Goal: Check status: Check status

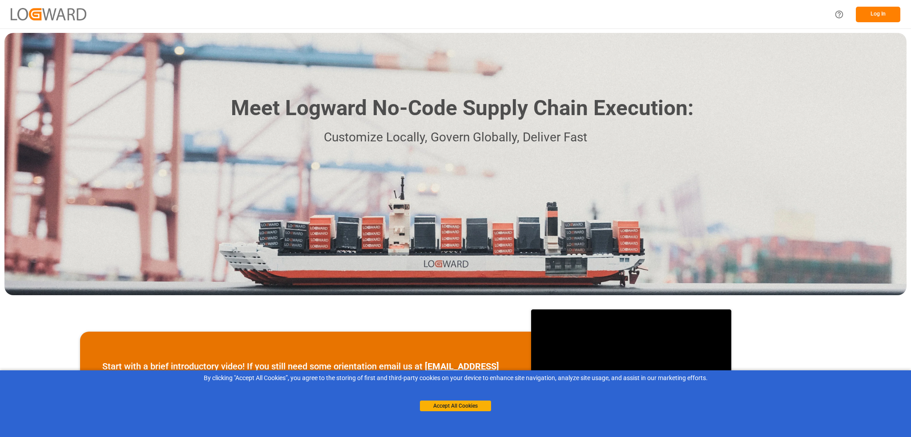
click at [881, 17] on button "Log In" at bounding box center [878, 15] width 44 height 16
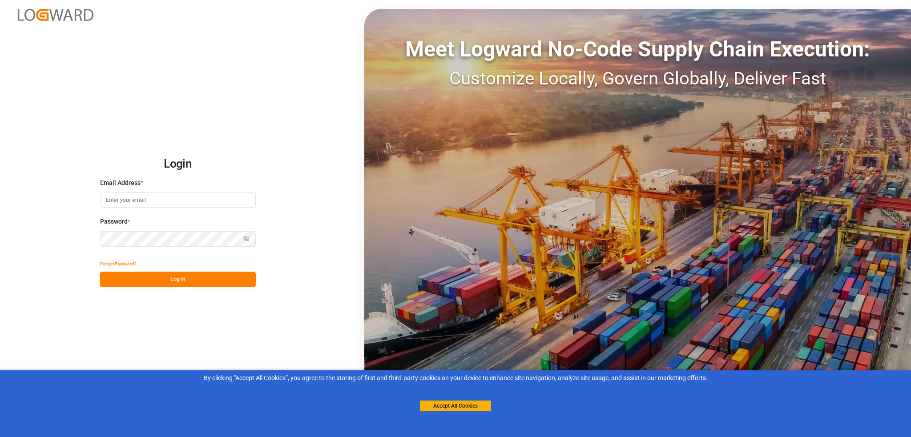
click at [143, 192] on div "Email Address *" at bounding box center [178, 197] width 156 height 39
click at [140, 197] on input at bounding box center [178, 200] width 156 height 16
drag, startPoint x: 167, startPoint y: 198, endPoint x: 77, endPoint y: 197, distance: 90.3
click at [77, 197] on div "Login Email Address * Password * Show password Forgot Password? Log In Meet Log…" at bounding box center [455, 218] width 911 height 437
type input "[PERSON_NAME][EMAIL_ADDRESS][PERSON_NAME][DOMAIN_NAME]"
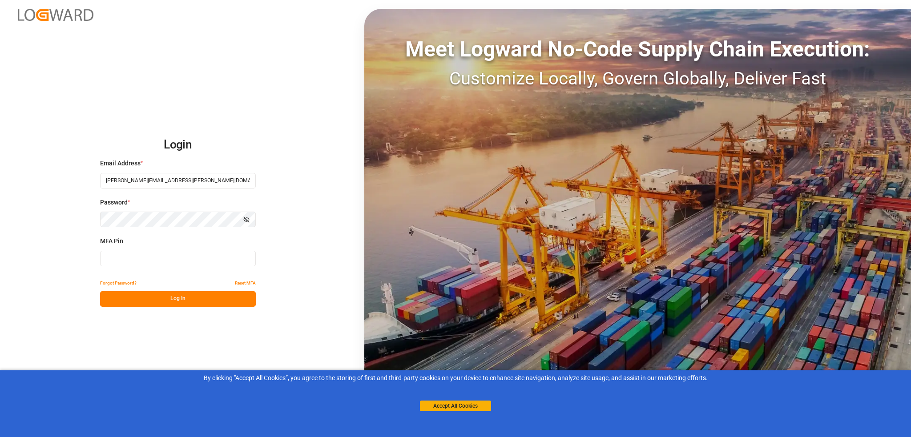
click at [144, 255] on input at bounding box center [178, 259] width 156 height 16
type input "655136"
click at [167, 295] on button "Log In" at bounding box center [178, 299] width 156 height 16
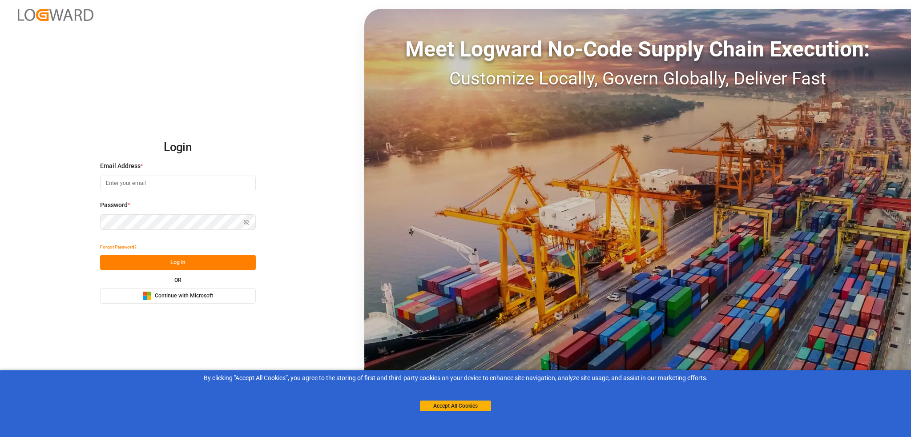
click at [130, 182] on input at bounding box center [178, 184] width 156 height 16
click at [165, 259] on button "Log In" at bounding box center [178, 263] width 156 height 16
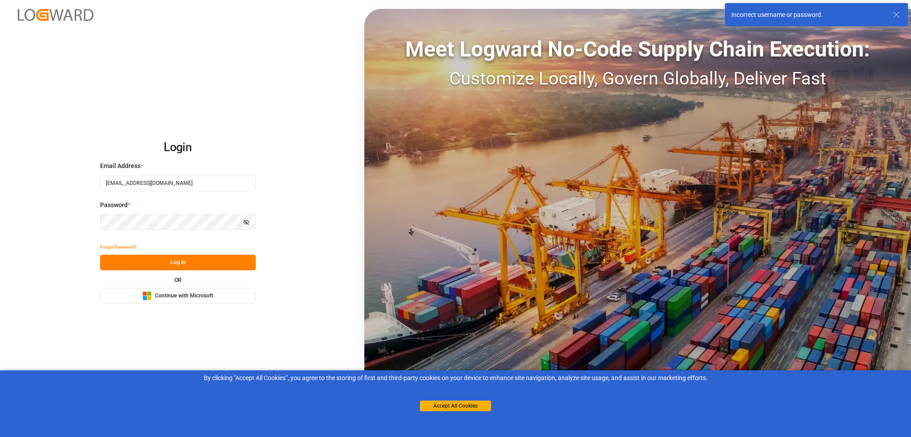
drag, startPoint x: 167, startPoint y: 183, endPoint x: 4, endPoint y: 182, distance: 163.2
click at [4, 182] on div "Login Email Address * [EMAIL_ADDRESS][DOMAIN_NAME] Password * Show password For…" at bounding box center [455, 218] width 911 height 437
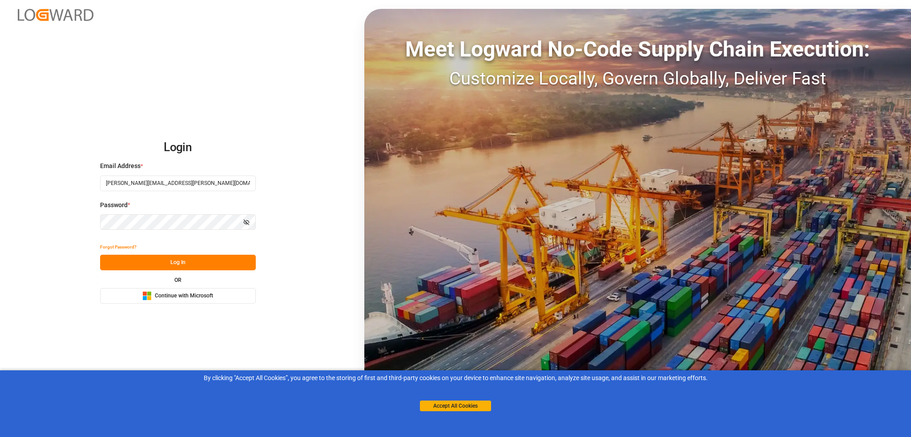
type input "[PERSON_NAME][EMAIL_ADDRESS][PERSON_NAME][DOMAIN_NAME]"
click at [171, 261] on button "Log In" at bounding box center [178, 263] width 156 height 16
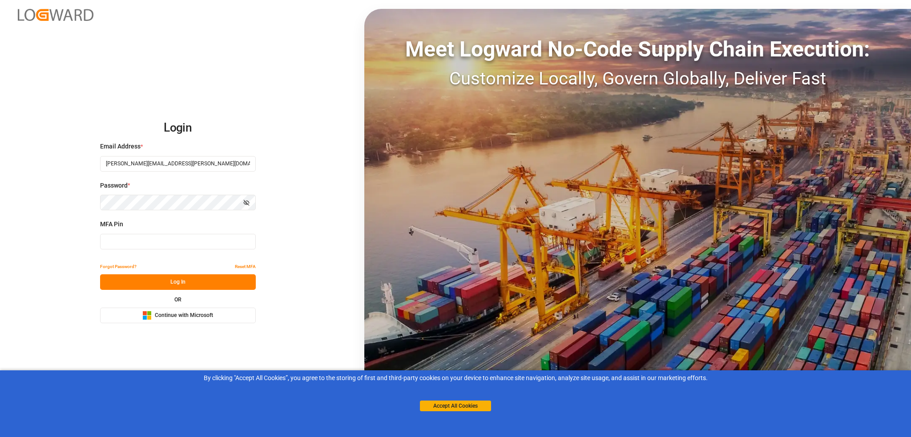
click at [170, 246] on input at bounding box center [178, 242] width 156 height 16
type input "769984"
click at [202, 279] on button "Log In" at bounding box center [178, 282] width 156 height 16
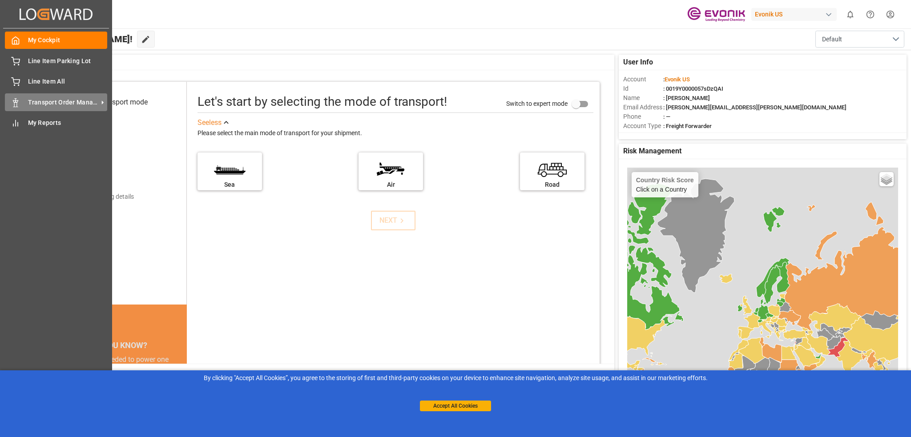
click at [65, 102] on span "Transport Order Management" at bounding box center [63, 102] width 70 height 9
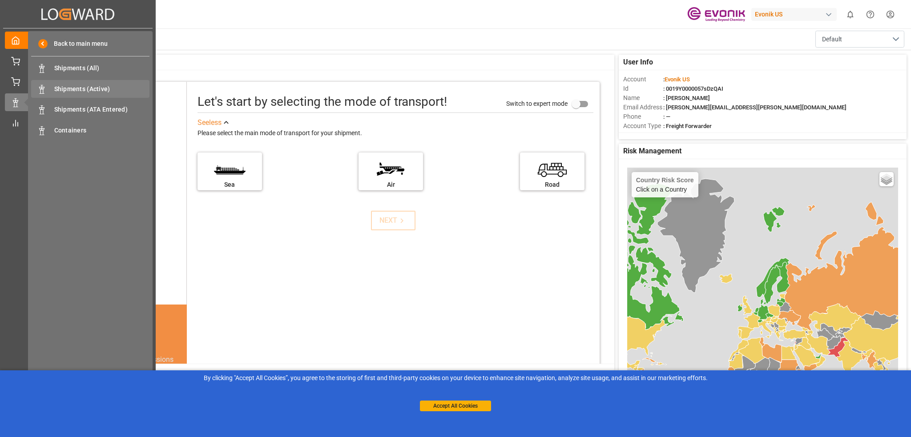
click at [66, 91] on span "Shipments (Active)" at bounding box center [102, 89] width 96 height 9
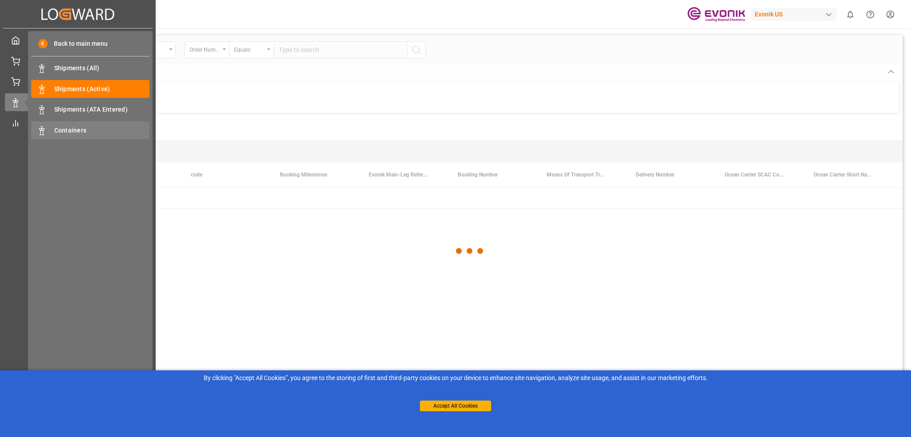
click at [66, 129] on span "Containers" at bounding box center [102, 130] width 96 height 9
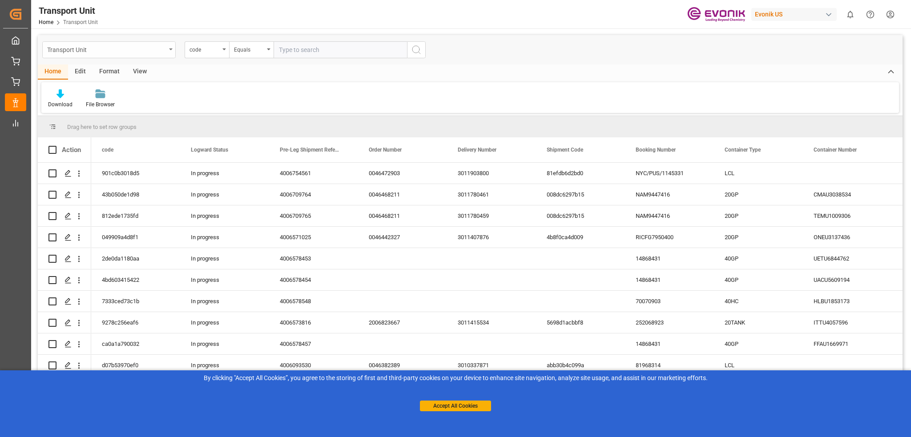
click at [174, 52] on div "Transport Unit" at bounding box center [108, 49] width 133 height 17
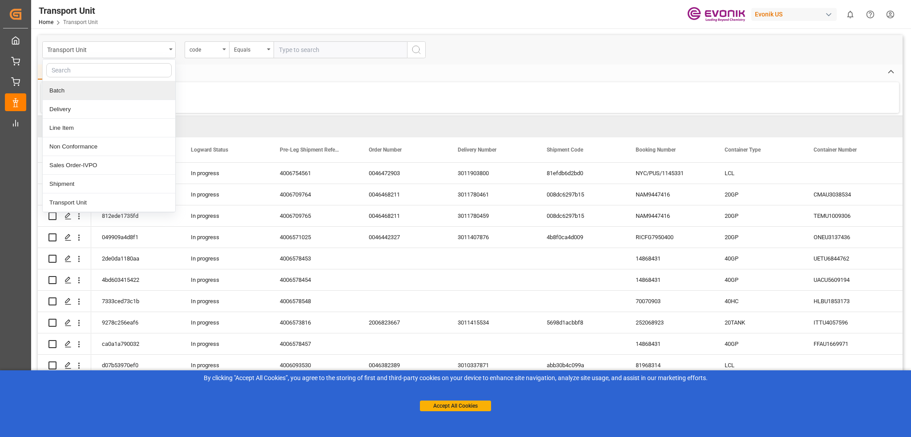
click at [233, 75] on div "Home Edit Format View" at bounding box center [470, 71] width 865 height 15
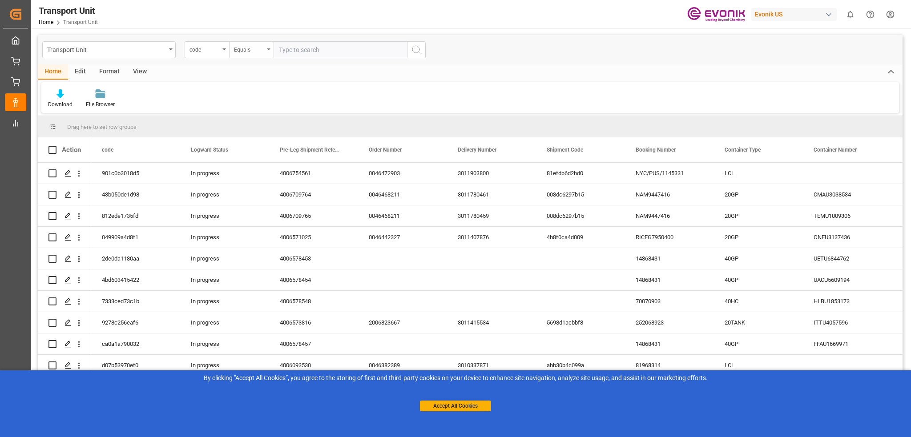
click at [270, 46] on div "Equals" at bounding box center [251, 49] width 44 height 17
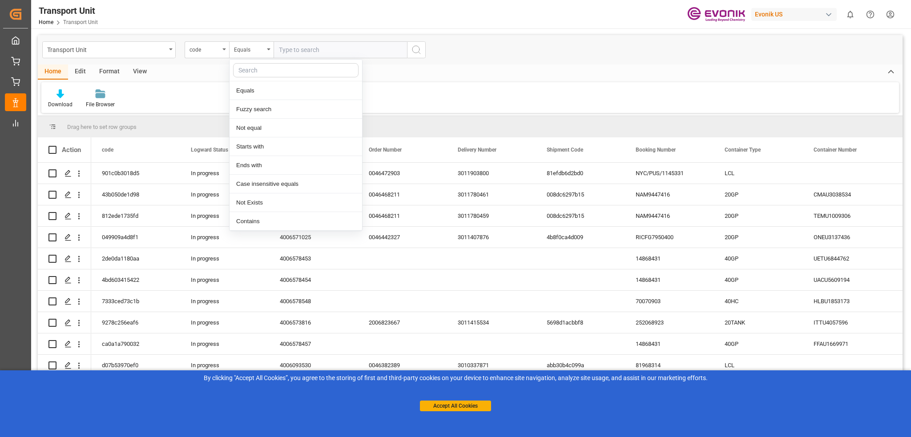
click at [292, 51] on input "text" at bounding box center [340, 49] width 133 height 17
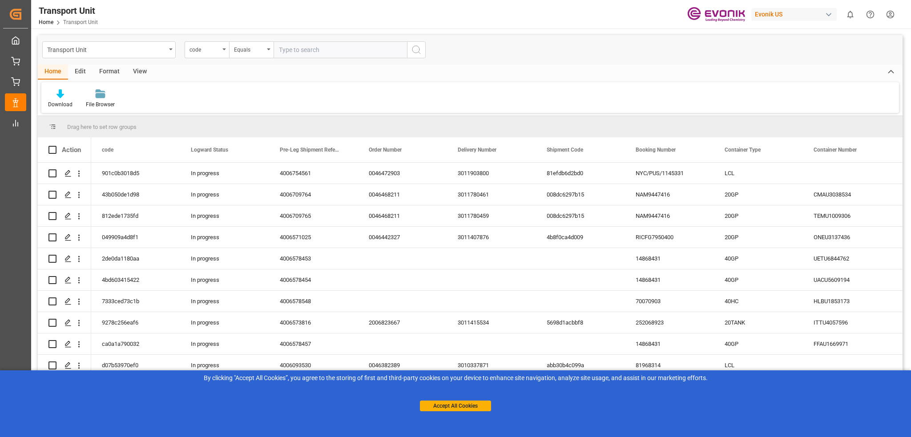
paste input "GAOU2200708"
type input "GAOU2200708"
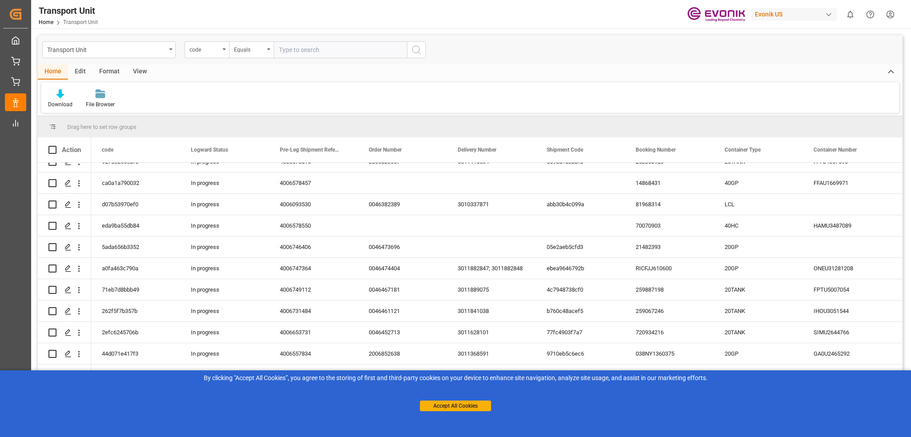
scroll to position [164, 0]
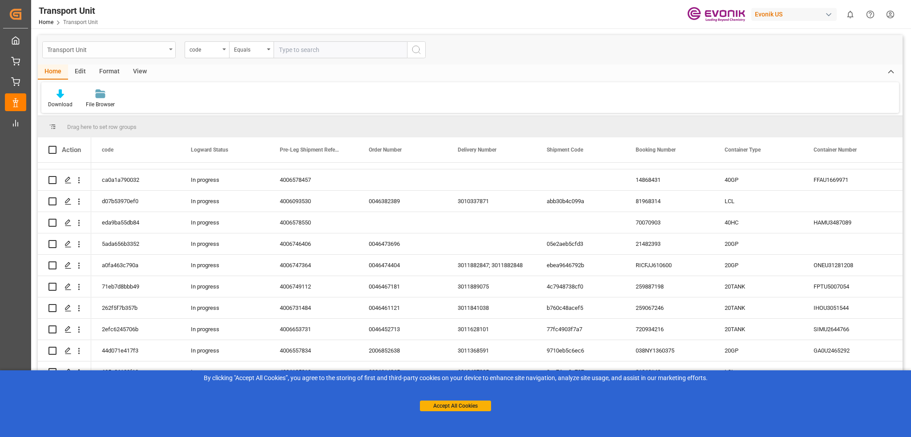
click at [172, 52] on div "Transport Unit" at bounding box center [108, 49] width 133 height 17
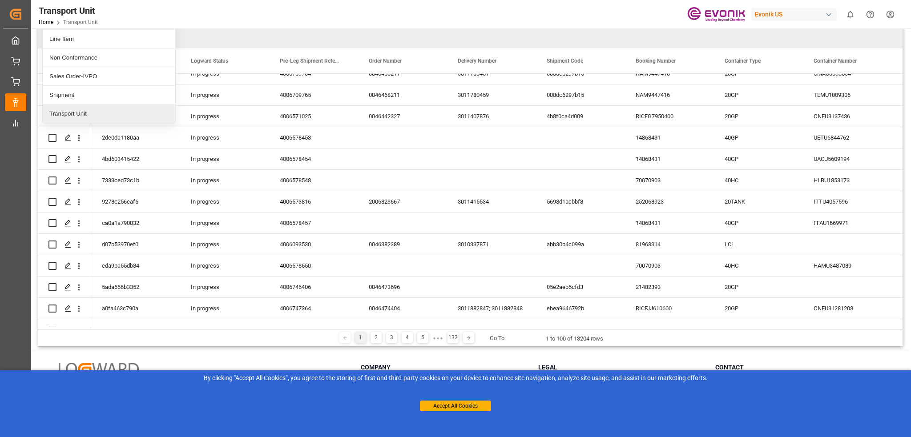
scroll to position [31, 0]
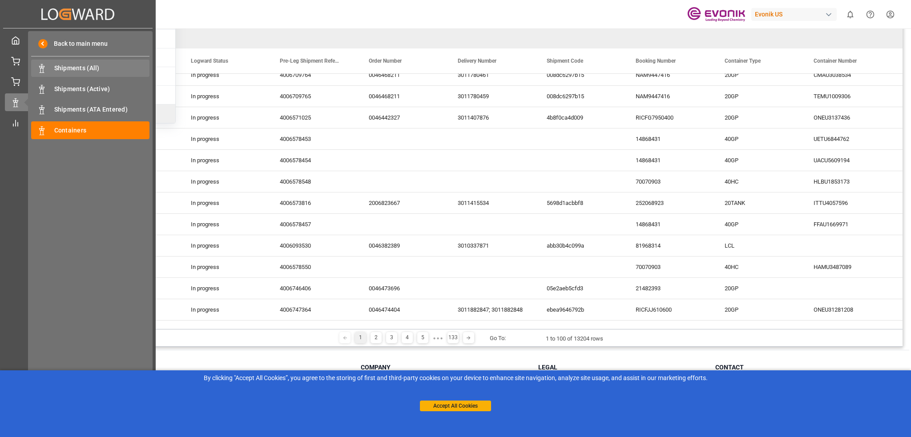
click at [78, 69] on span "Shipments (All)" at bounding box center [102, 68] width 96 height 9
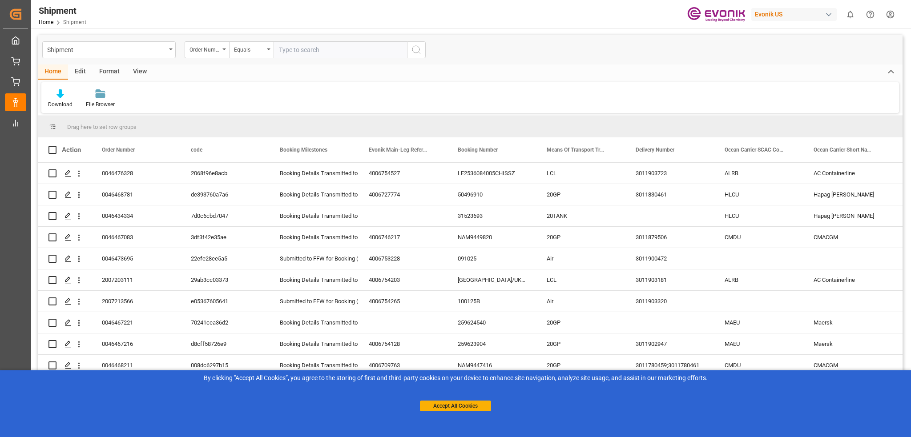
click at [131, 72] on div "View" at bounding box center [139, 71] width 27 height 15
click at [112, 74] on div "Format" at bounding box center [110, 71] width 34 height 15
click at [448, 409] on button "Accept All Cookies" at bounding box center [455, 406] width 71 height 11
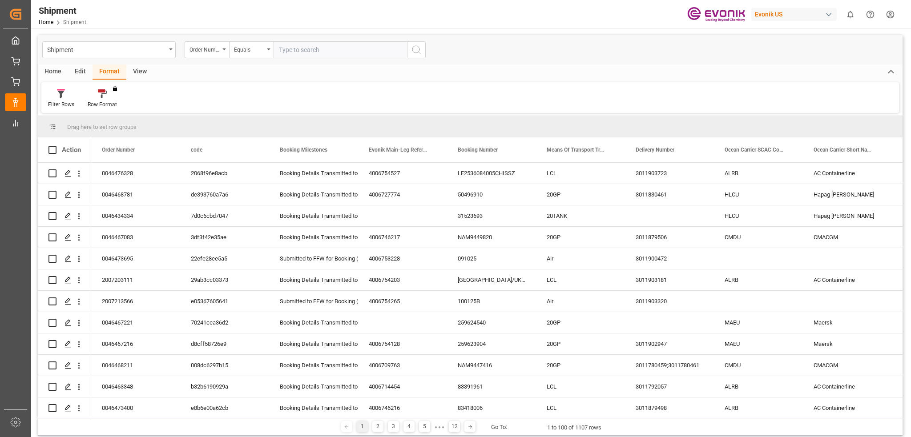
drag, startPoint x: 130, startPoint y: 419, endPoint x: 201, endPoint y: 419, distance: 71.2
click at [201, 419] on div "1 2 3 4 5 ● ● ● 12 Go To: 1 to 100 of 1107 rows" at bounding box center [470, 427] width 865 height 18
drag, startPoint x: 173, startPoint y: 418, endPoint x: 249, endPoint y: 418, distance: 76.5
click at [253, 418] on div "1 2 3 4 5 ● ● ● 12 Go To: 1 to 100 of 1107 rows" at bounding box center [470, 427] width 865 height 18
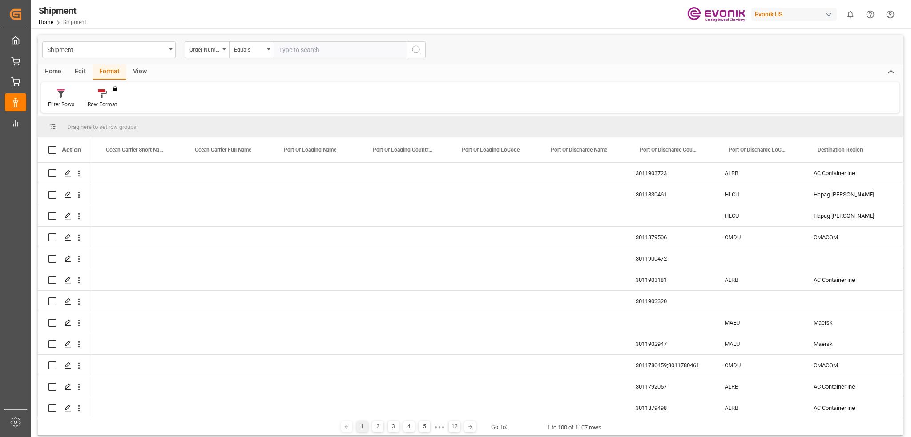
scroll to position [0, 708]
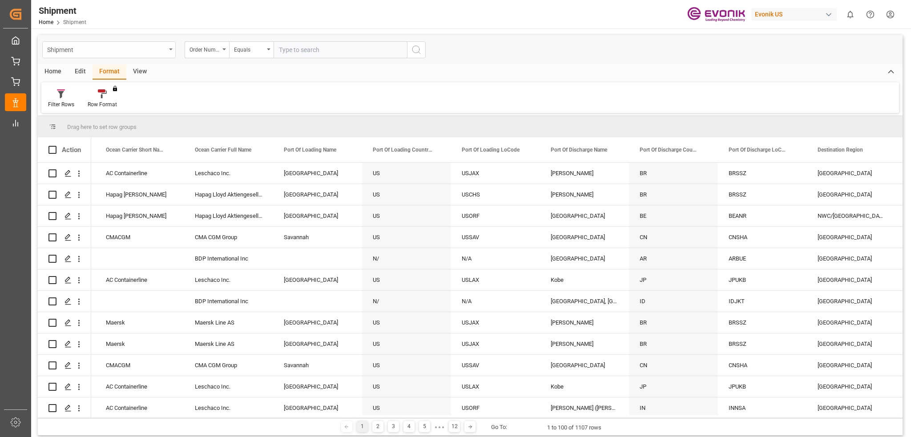
click at [162, 51] on div "Shipment" at bounding box center [106, 49] width 119 height 11
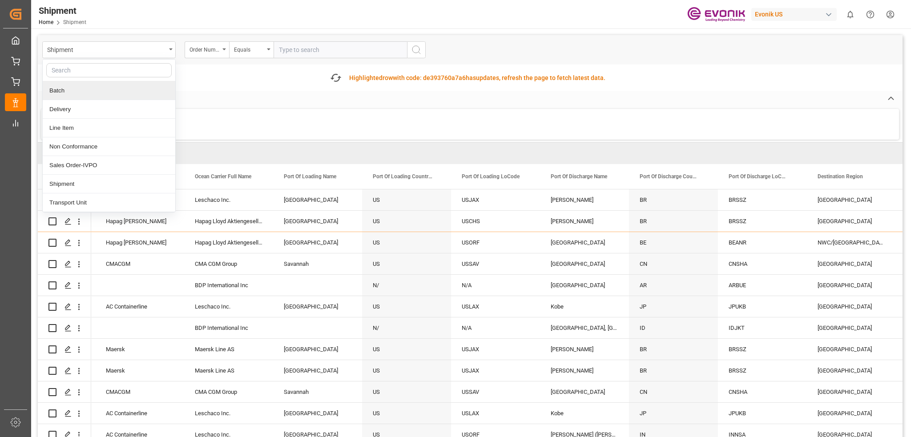
click at [233, 60] on div "Shipment Batch Delivery Line Item Non Conformance Sales Order-IVPO Shipment Tra…" at bounding box center [470, 49] width 865 height 29
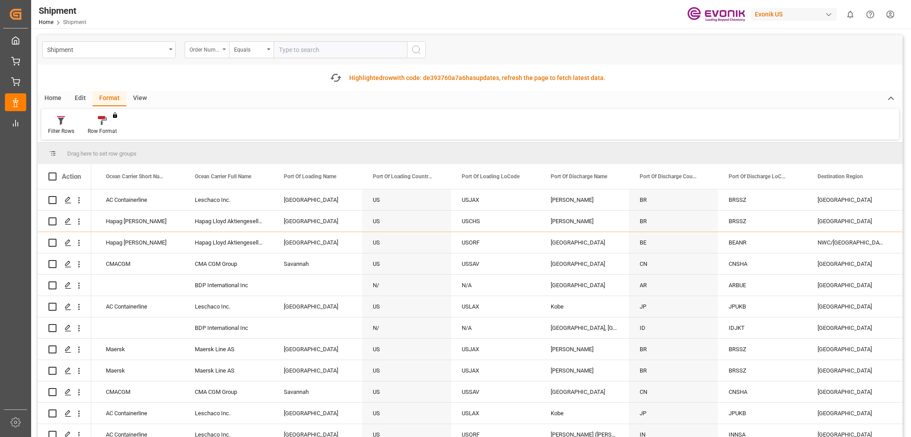
click at [222, 52] on div "Order Number" at bounding box center [207, 49] width 44 height 17
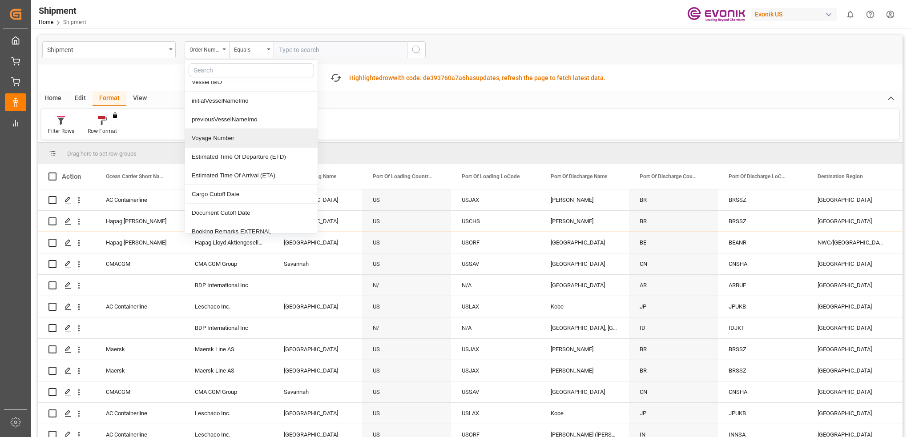
scroll to position [445, 0]
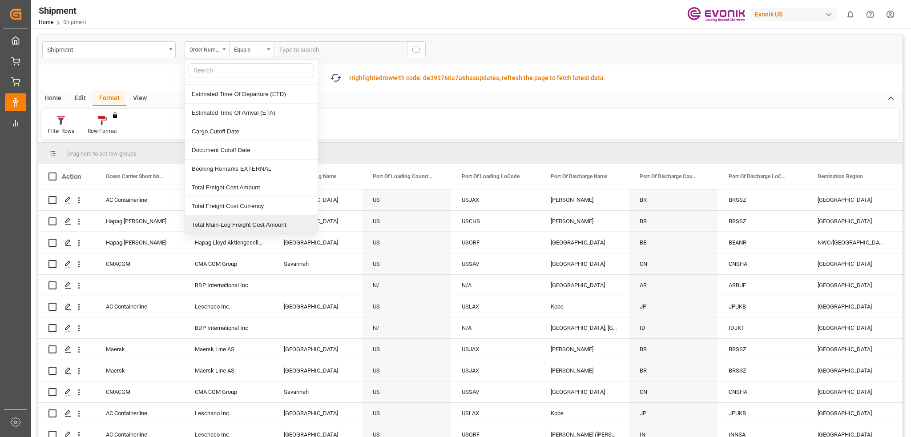
click at [492, 116] on div "Filter Rows Row Format You don't have permission for this feature. Contact admi…" at bounding box center [469, 124] width 857 height 31
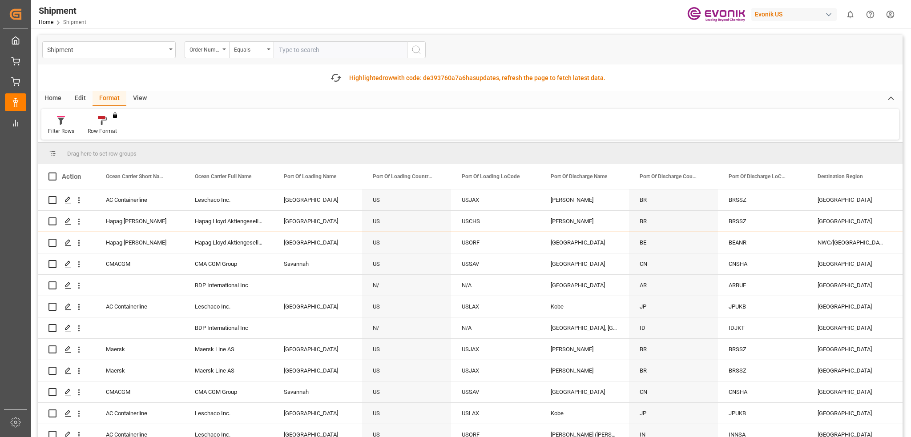
drag, startPoint x: 902, startPoint y: 202, endPoint x: 902, endPoint y: 221, distance: 18.2
click at [902, 221] on div "US" at bounding box center [470, 315] width 865 height 253
drag, startPoint x: 899, startPoint y: 211, endPoint x: 899, endPoint y: 230, distance: 19.6
click at [302, 105] on div "Home Edit Format View" at bounding box center [470, 98] width 865 height 15
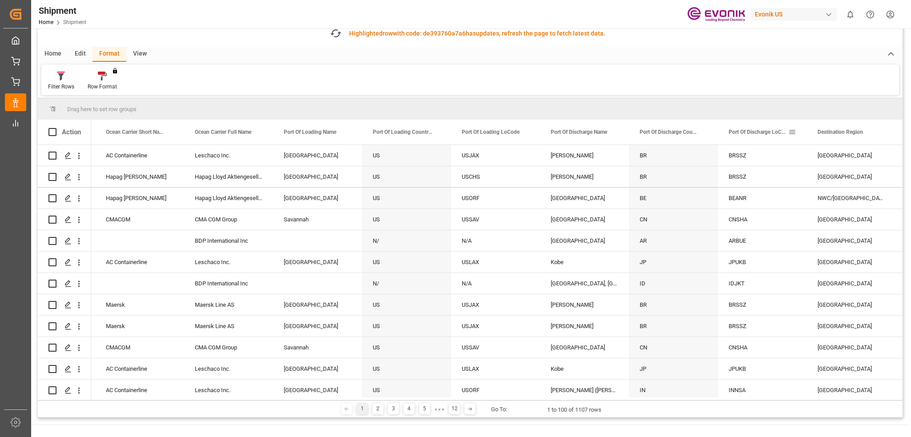
scroll to position [0, 0]
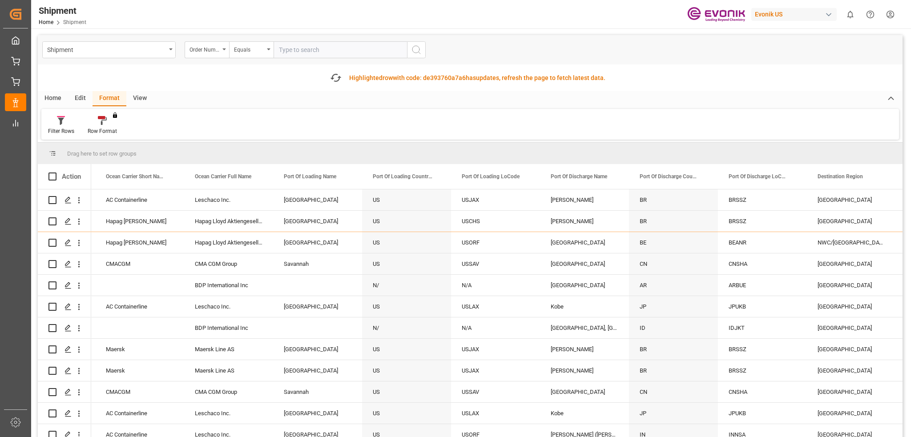
click at [59, 98] on div "Home" at bounding box center [53, 98] width 30 height 15
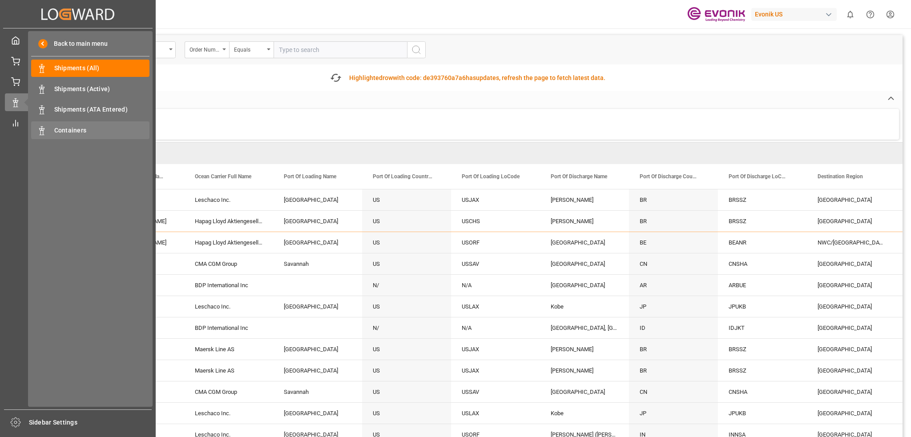
click at [63, 130] on span "Containers" at bounding box center [102, 130] width 96 height 9
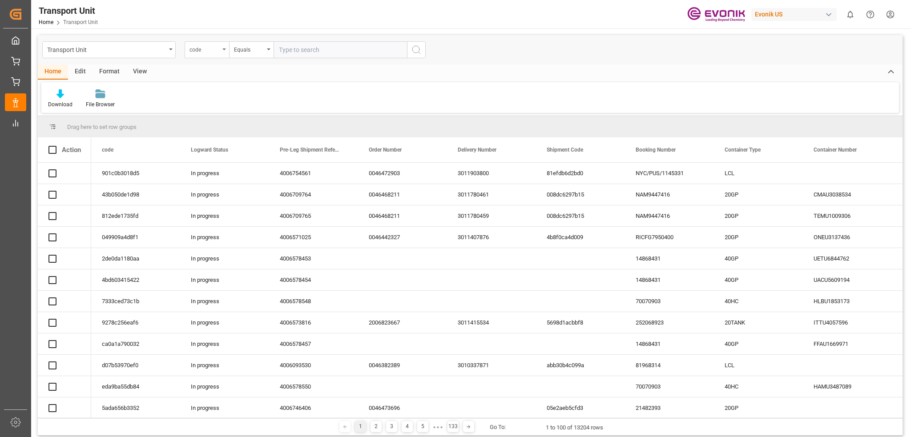
click at [224, 48] on icon "open menu" at bounding box center [224, 49] width 4 height 2
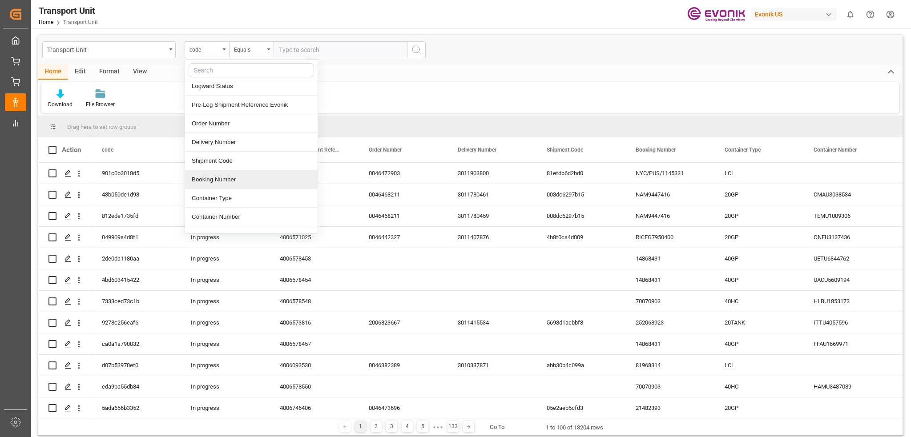
scroll to position [44, 0]
click at [236, 193] on div "Container Number" at bounding box center [251, 195] width 133 height 19
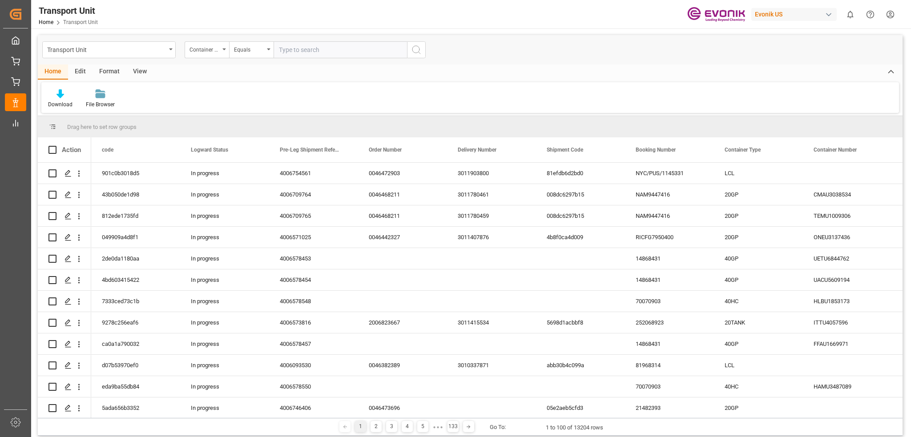
click at [297, 54] on input "text" at bounding box center [340, 49] width 133 height 17
paste input "ICUU2151006"
type input "ICUU2151006"
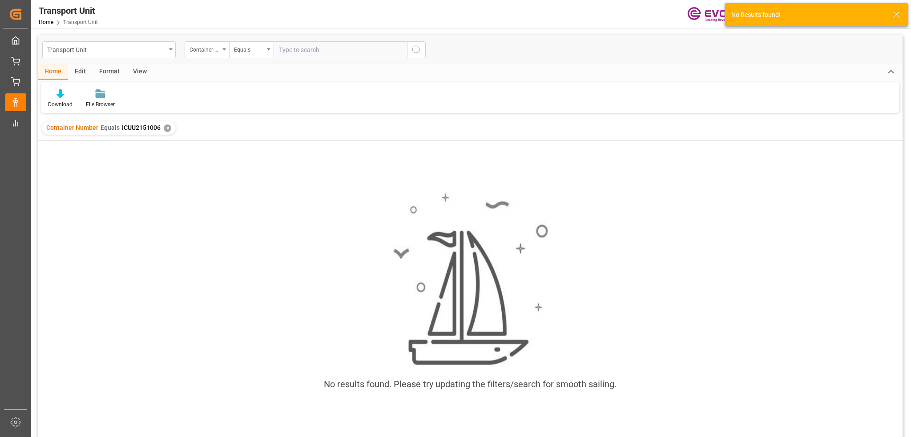
click at [168, 127] on div "✕" at bounding box center [168, 129] width 8 height 8
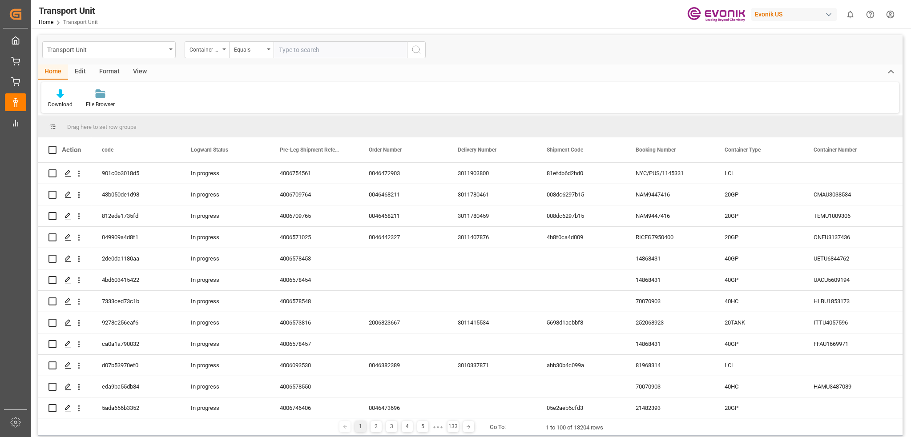
click at [306, 49] on input "text" at bounding box center [340, 49] width 133 height 17
paste input "BSIU2931530"
type input "BSIU2931530"
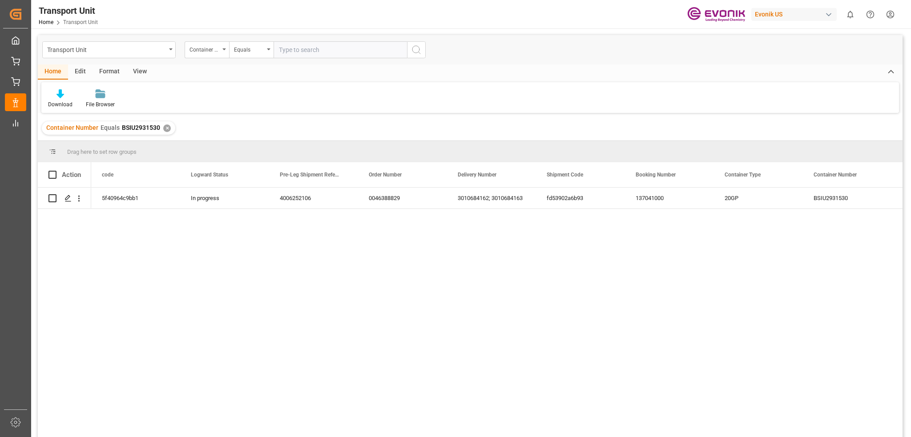
click at [290, 48] on input "text" at bounding box center [340, 49] width 133 height 17
paste input "BSIU3226241"
type input "BSIU3226241"
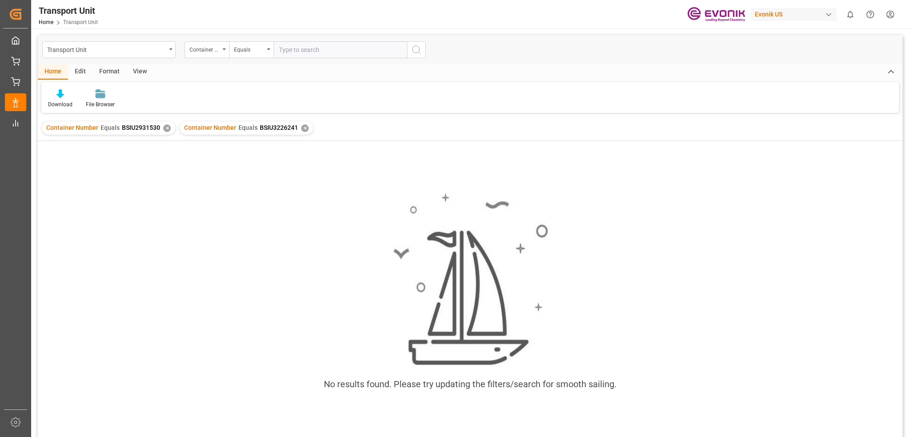
drag, startPoint x: 294, startPoint y: 47, endPoint x: 299, endPoint y: 48, distance: 5.5
click at [294, 47] on input "text" at bounding box center [340, 49] width 133 height 17
paste input "ICUU9162039"
type input "ICUU9162039"
drag, startPoint x: 299, startPoint y: 49, endPoint x: 304, endPoint y: 48, distance: 5.0
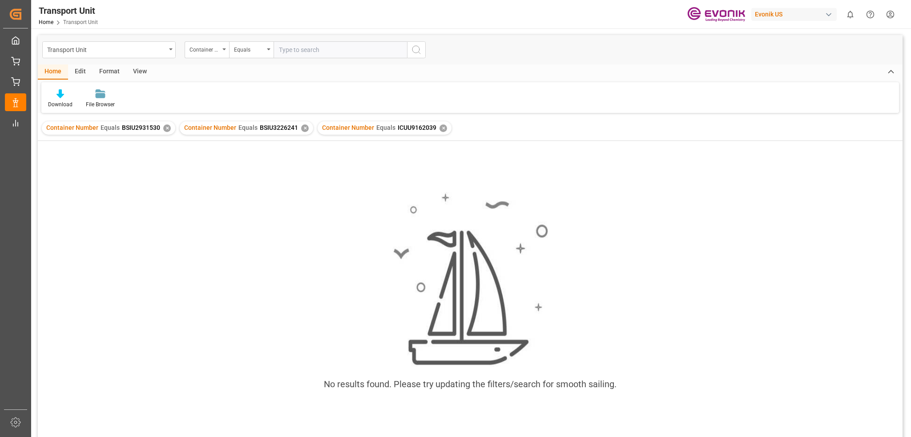
click at [299, 49] on input "text" at bounding box center [340, 49] width 133 height 17
paste input "BSIU2925028"
type input "BSIU2925028"
click at [262, 54] on div "Equals" at bounding box center [251, 49] width 44 height 17
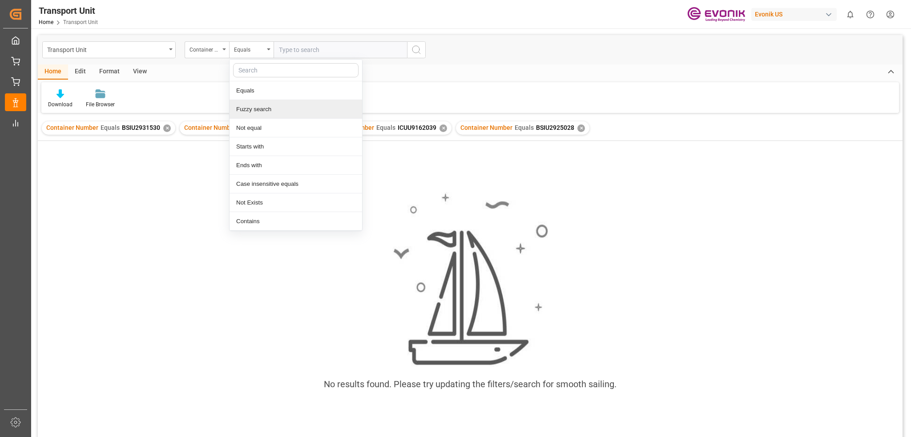
click at [262, 109] on div "Fuzzy search" at bounding box center [295, 109] width 133 height 19
click at [295, 52] on input "text" at bounding box center [340, 49] width 133 height 17
paste input "GAOU2200708"
type input "GAOU2200708"
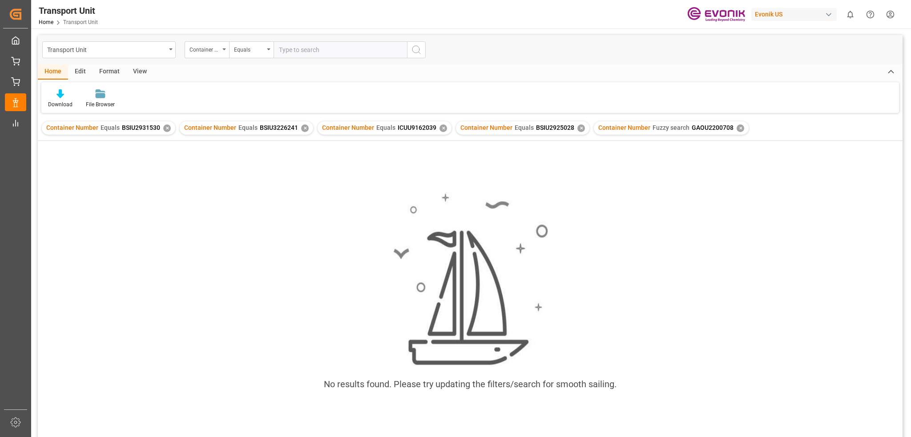
click at [322, 51] on input "text" at bounding box center [340, 49] width 133 height 17
paste input "ICUU9210630"
type input "ICUU9210630"
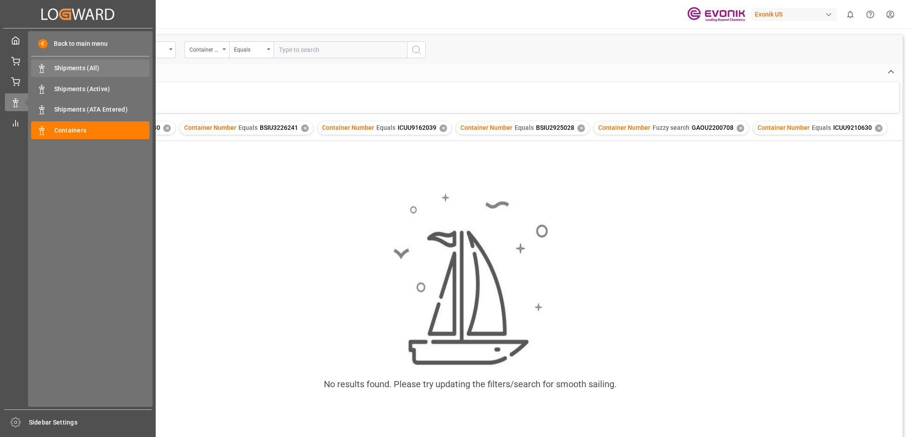
click at [77, 70] on span "Shipments (All)" at bounding box center [102, 68] width 96 height 9
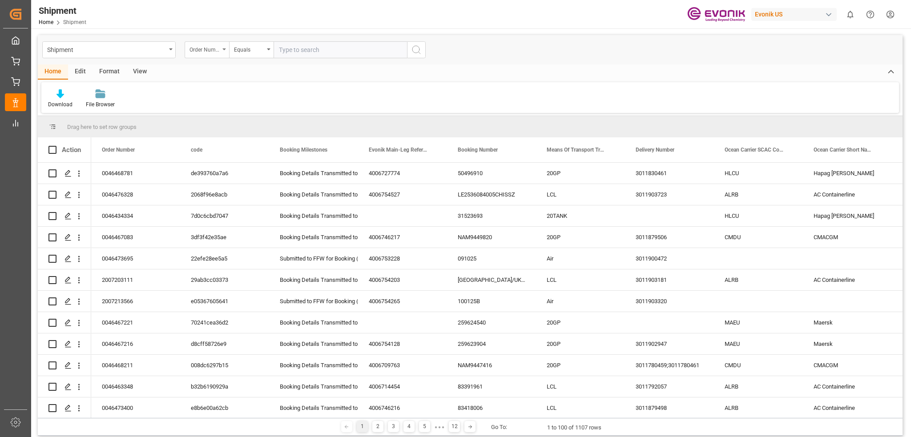
click at [225, 54] on div "Order Number" at bounding box center [207, 49] width 44 height 17
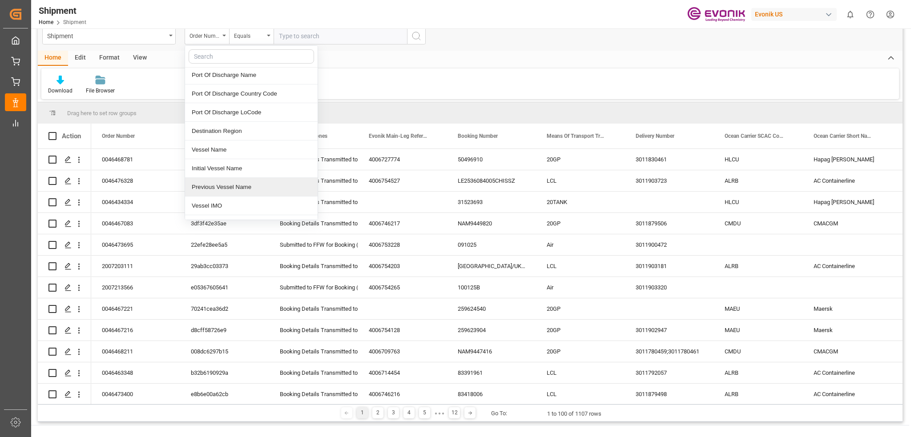
scroll to position [0, 128]
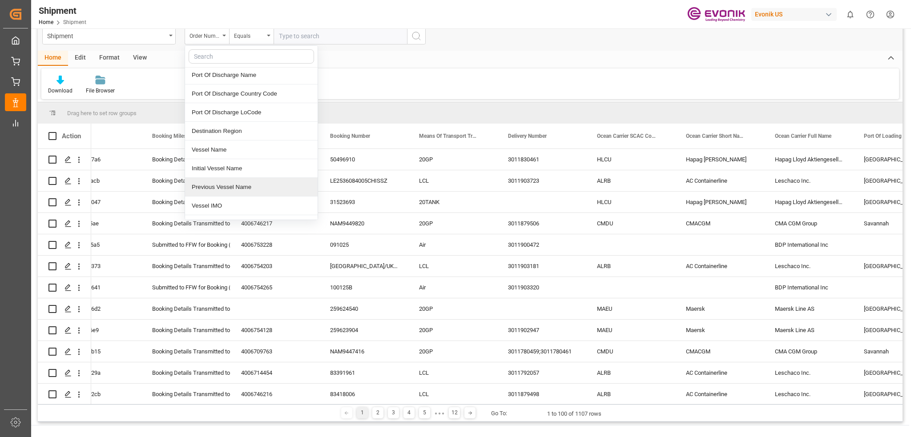
drag, startPoint x: 181, startPoint y: 405, endPoint x: 199, endPoint y: 405, distance: 17.4
click at [199, 405] on div "1 2 3 4 5 ● ● ● 12 Go To: 1 to 100 of 1107 rows" at bounding box center [470, 413] width 865 height 18
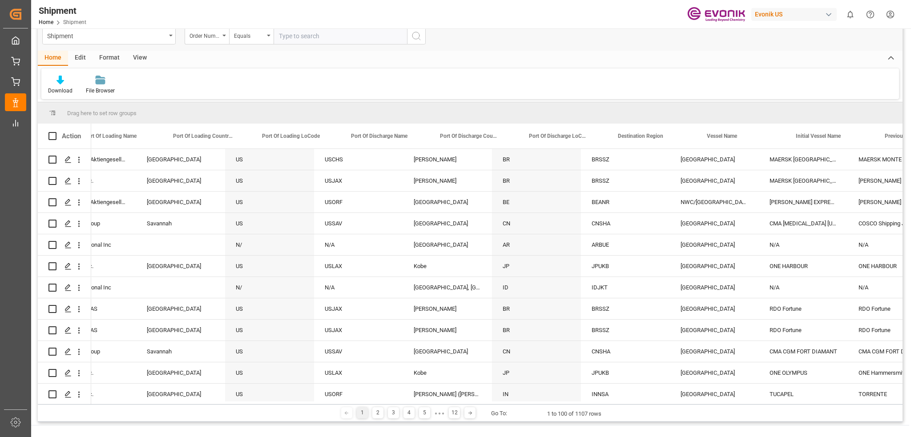
scroll to position [0, 913]
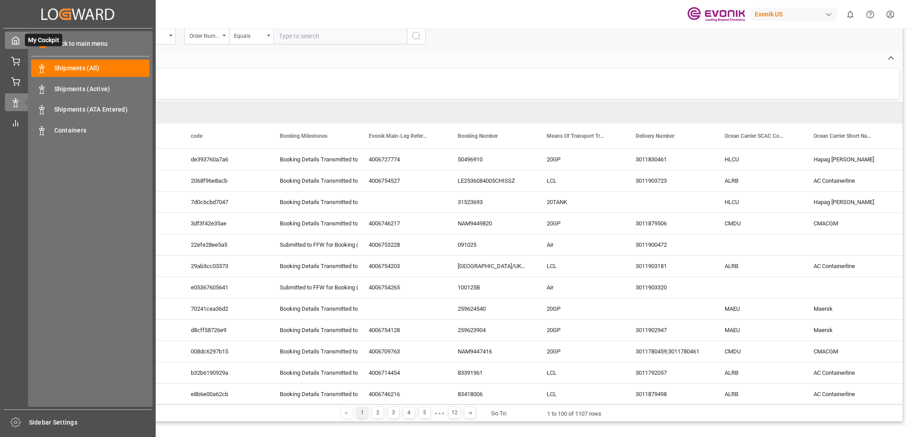
click at [13, 38] on icon at bounding box center [15, 41] width 7 height 8
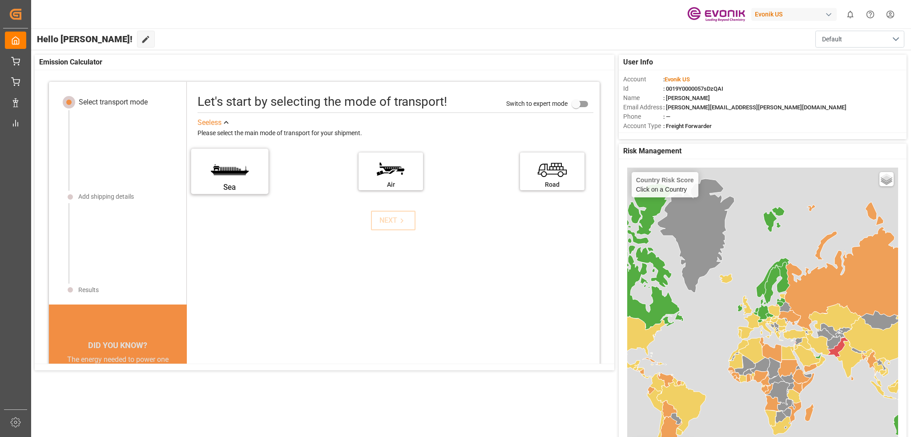
click at [220, 177] on label "Sea" at bounding box center [229, 168] width 67 height 37
click at [0, 0] on input "Sea" at bounding box center [0, 0] width 0 height 0
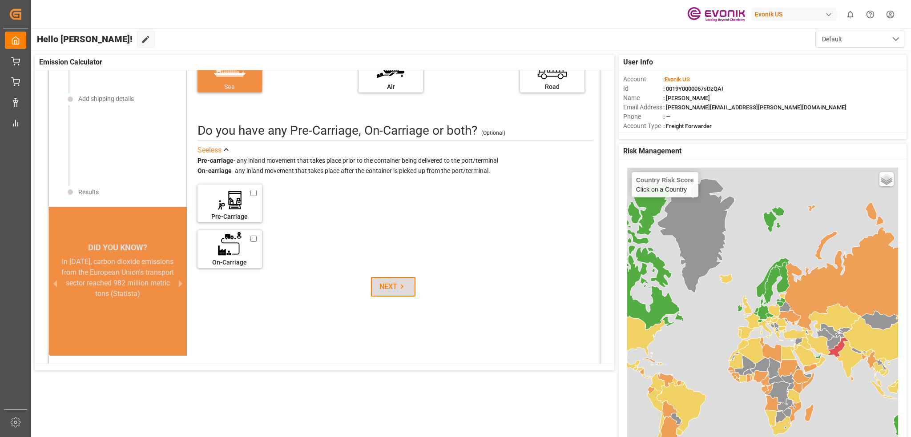
click at [398, 285] on icon at bounding box center [401, 286] width 9 height 9
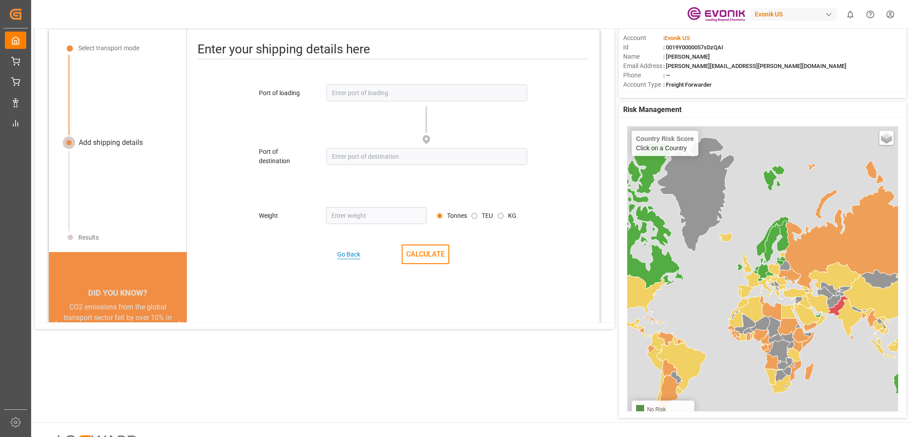
click at [342, 253] on div "Go Back" at bounding box center [348, 254] width 23 height 9
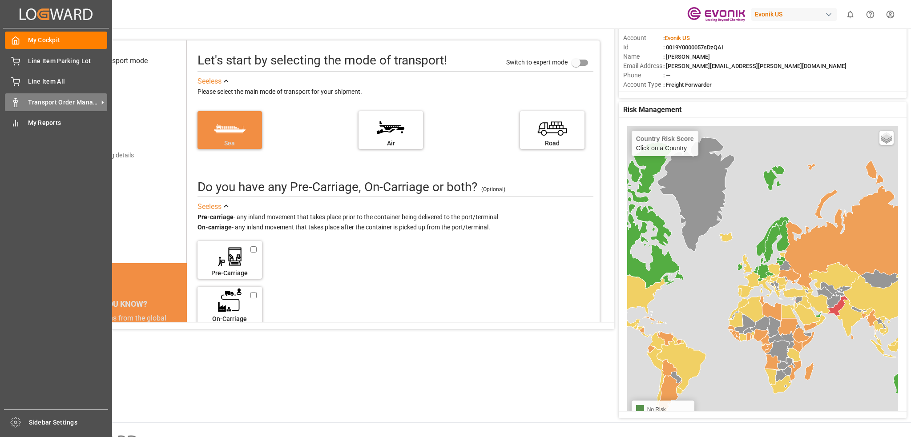
click at [36, 98] on span "Transport Order Management" at bounding box center [63, 102] width 70 height 9
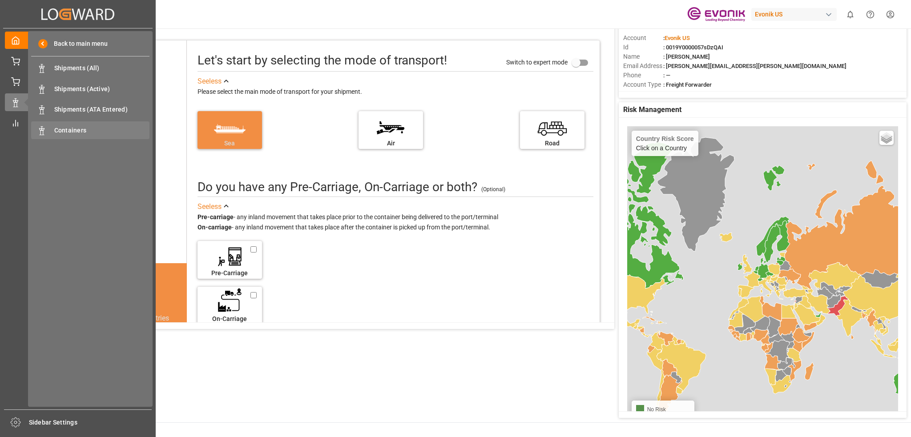
click at [71, 131] on span "Containers" at bounding box center [102, 130] width 96 height 9
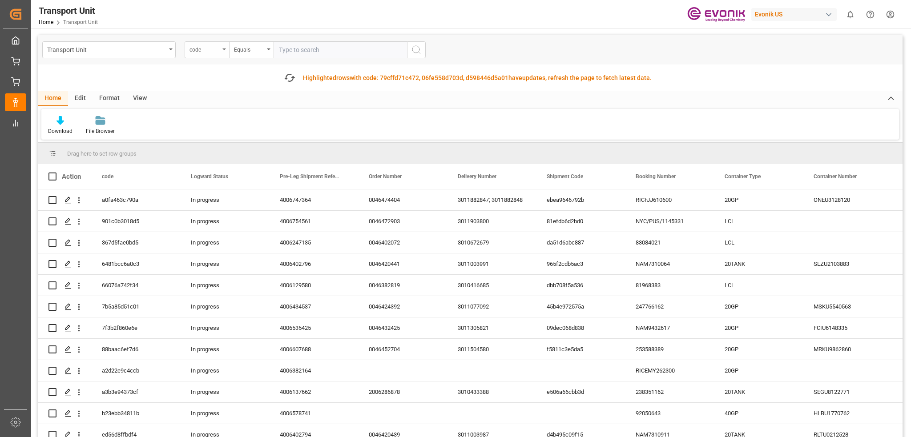
click at [225, 51] on div "code" at bounding box center [207, 49] width 44 height 17
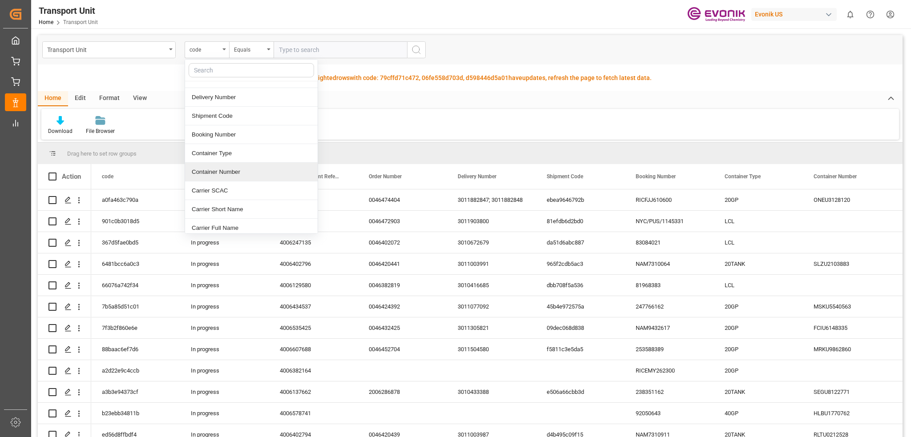
scroll to position [89, 0]
click at [220, 149] on div "Container Number" at bounding box center [251, 151] width 133 height 19
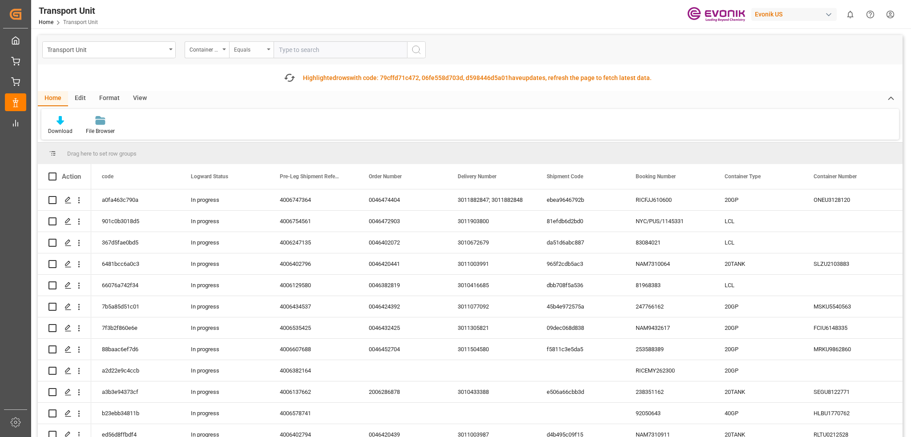
click at [264, 51] on div "Equals" at bounding box center [249, 49] width 30 height 10
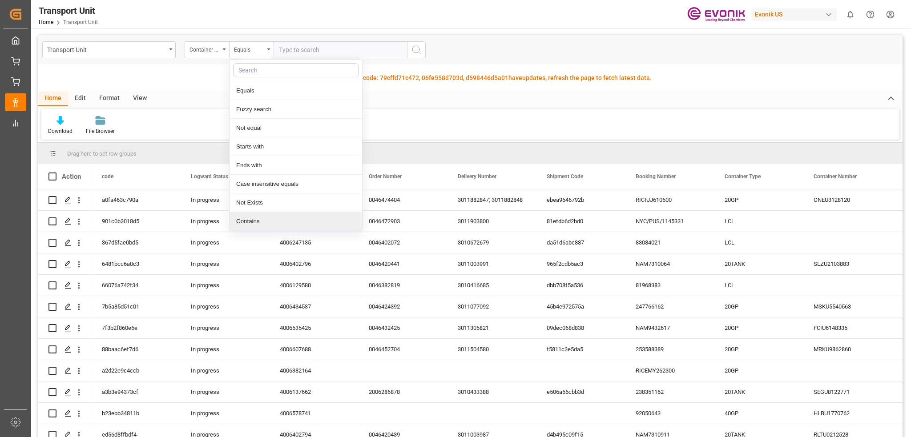
click at [257, 222] on div "Contains" at bounding box center [295, 221] width 133 height 19
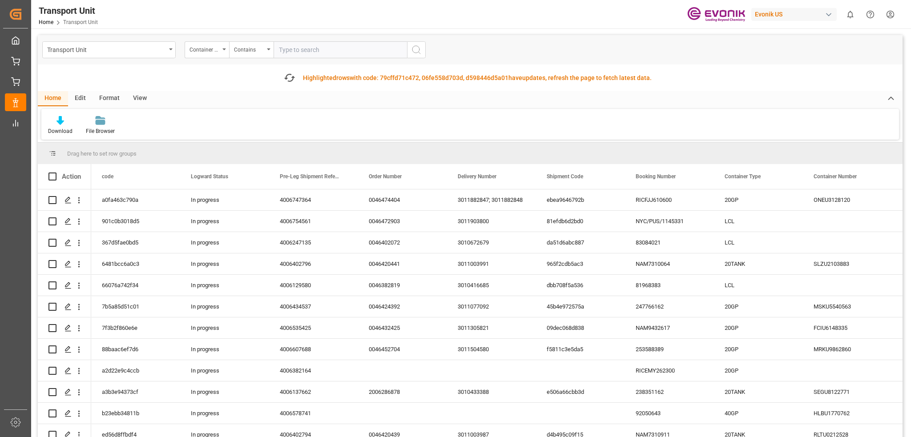
click at [292, 46] on input "text" at bounding box center [340, 49] width 133 height 17
paste input "ICUU2151006"
type input "ICUU2151006"
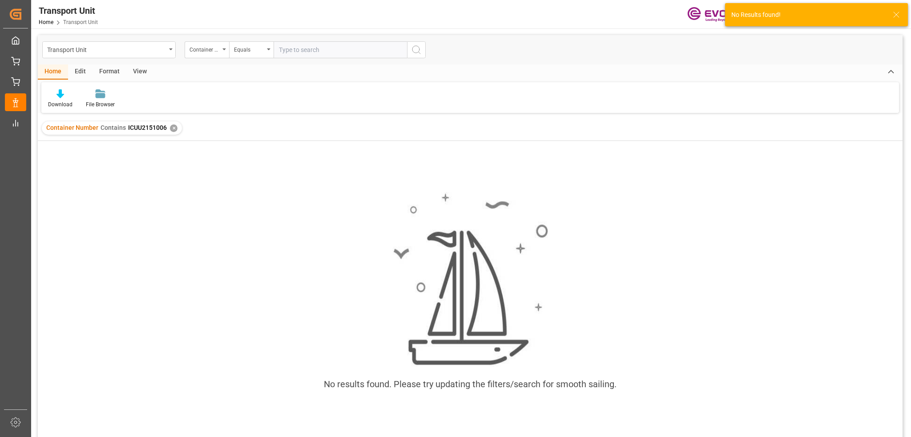
click at [174, 128] on div "✕" at bounding box center [174, 129] width 8 height 8
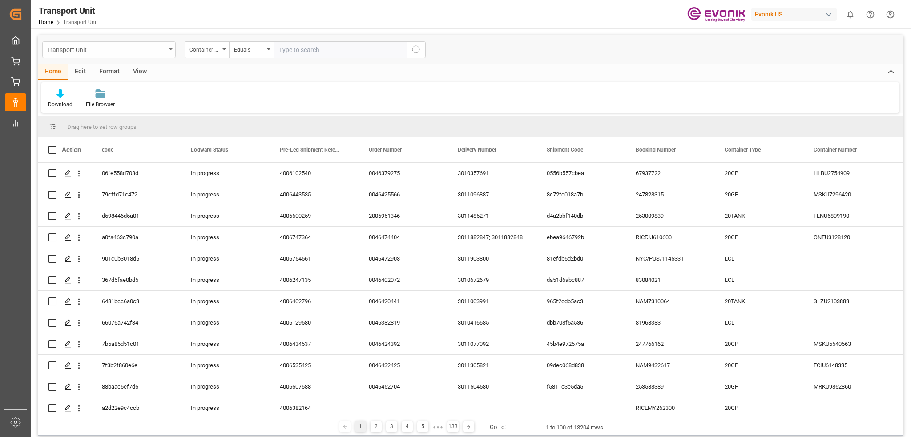
click at [172, 54] on div "Transport Unit" at bounding box center [108, 49] width 133 height 17
